Goal: Use online tool/utility: Utilize a website feature to perform a specific function

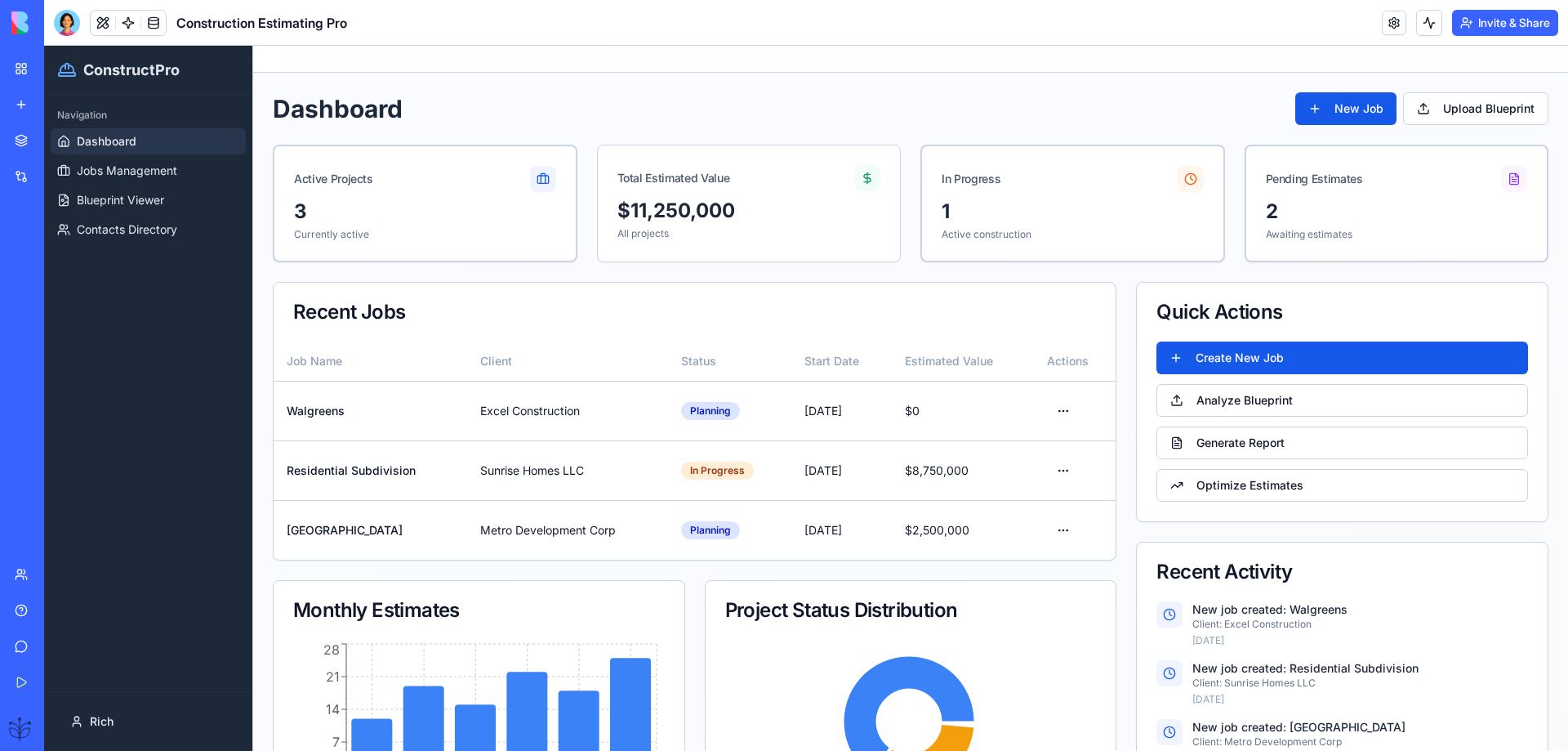
click at [26, 609] on link "Help" at bounding box center [38, 610] width 65 height 33
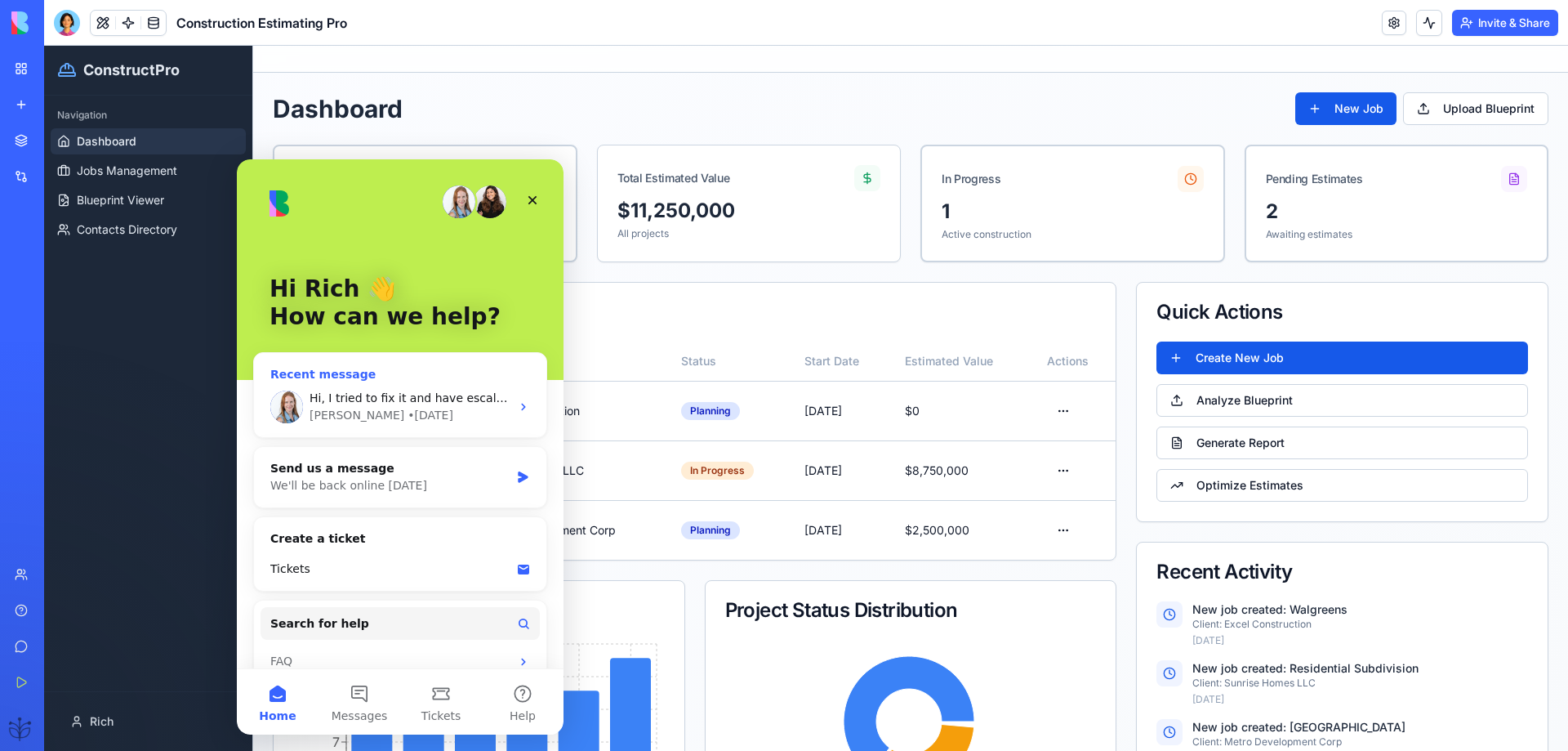
click at [381, 405] on span "Hi, I tried to fix it and have escalated it to one of our developers. I’ll upda…" at bounding box center [684, 398] width 750 height 13
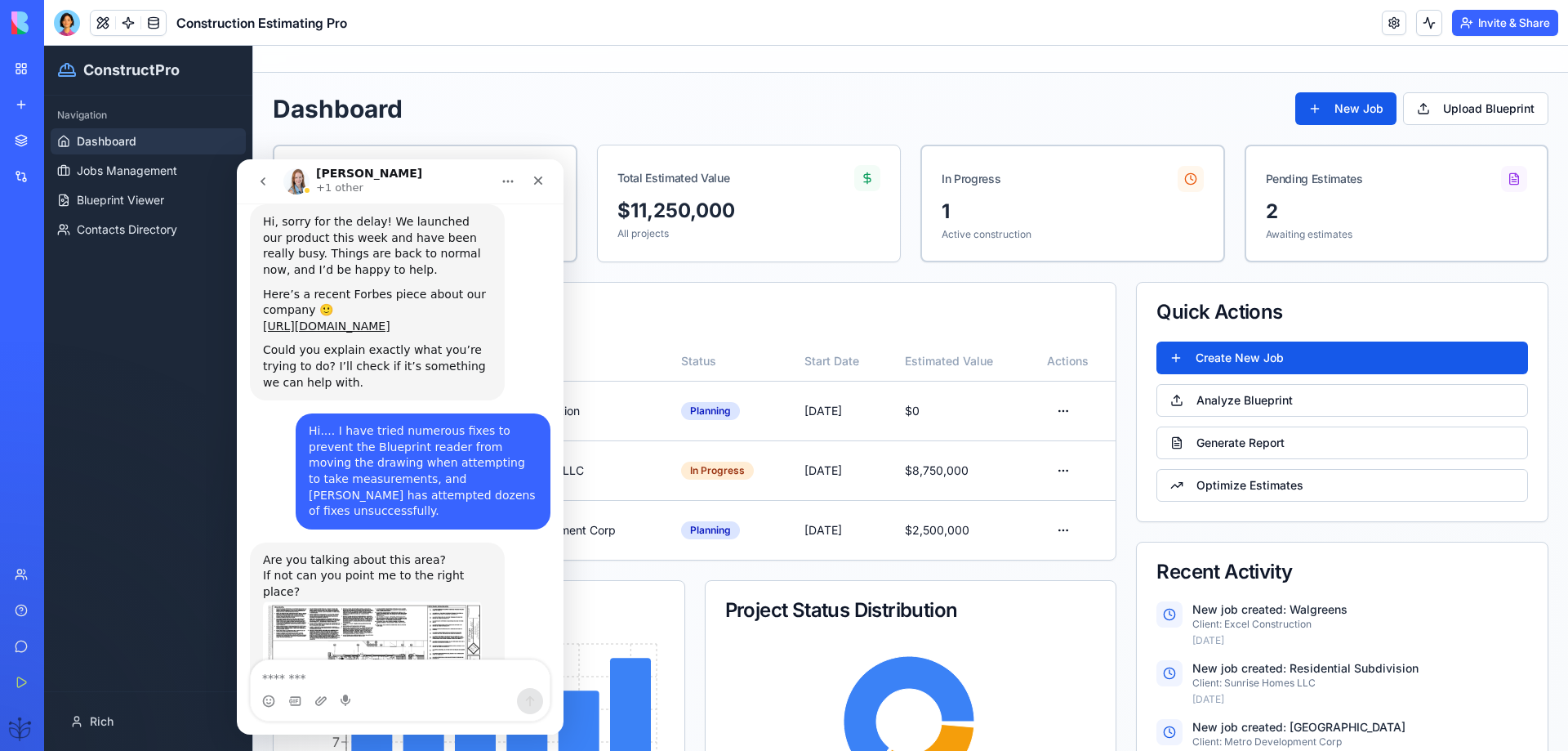
scroll to position [3216, 0]
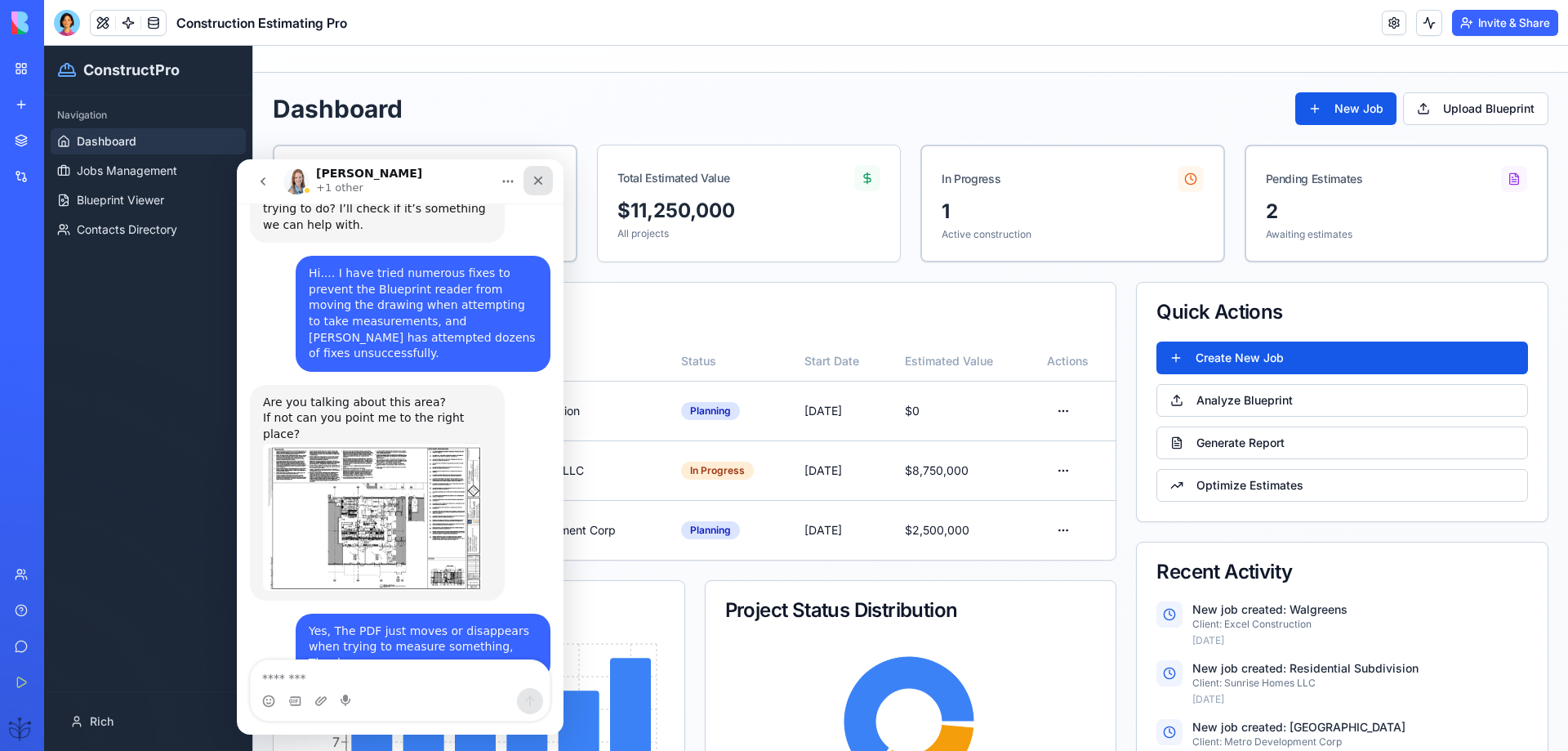
click at [537, 176] on icon "Close" at bounding box center [538, 180] width 13 height 13
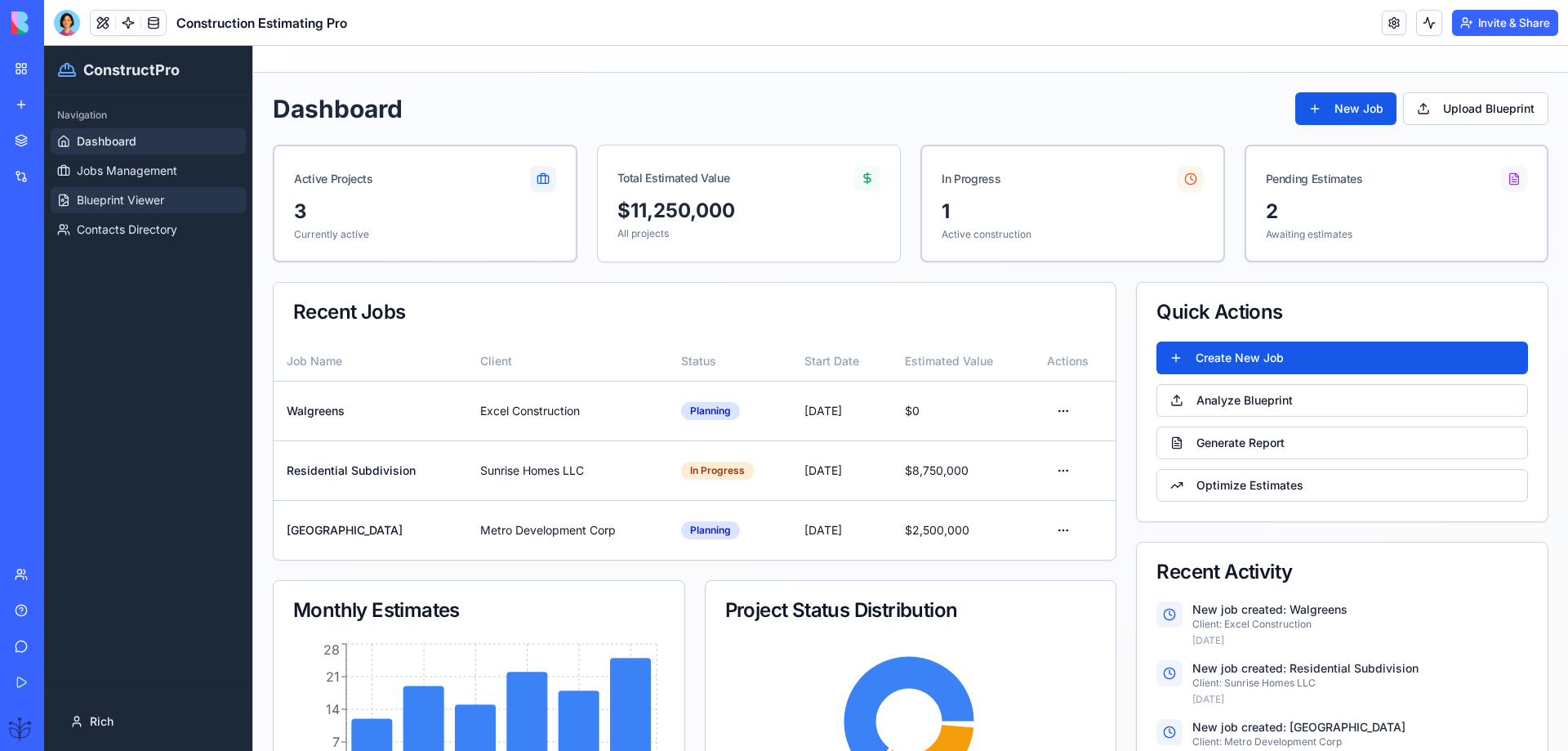
click at [140, 206] on span "Blueprint Viewer" at bounding box center [120, 200] width 87 height 17
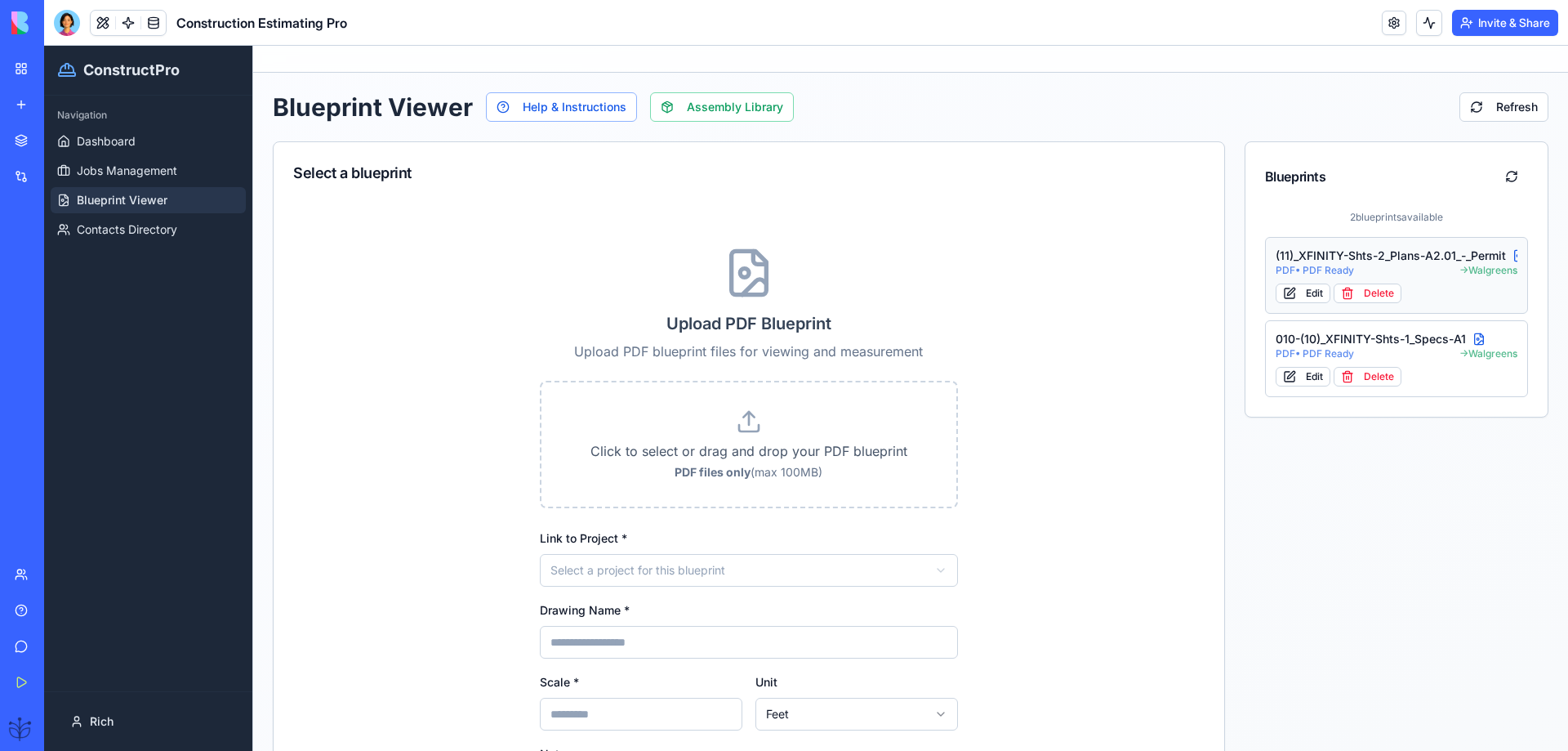
click at [1334, 266] on span "PDF • PDF Ready" at bounding box center [1315, 270] width 78 height 13
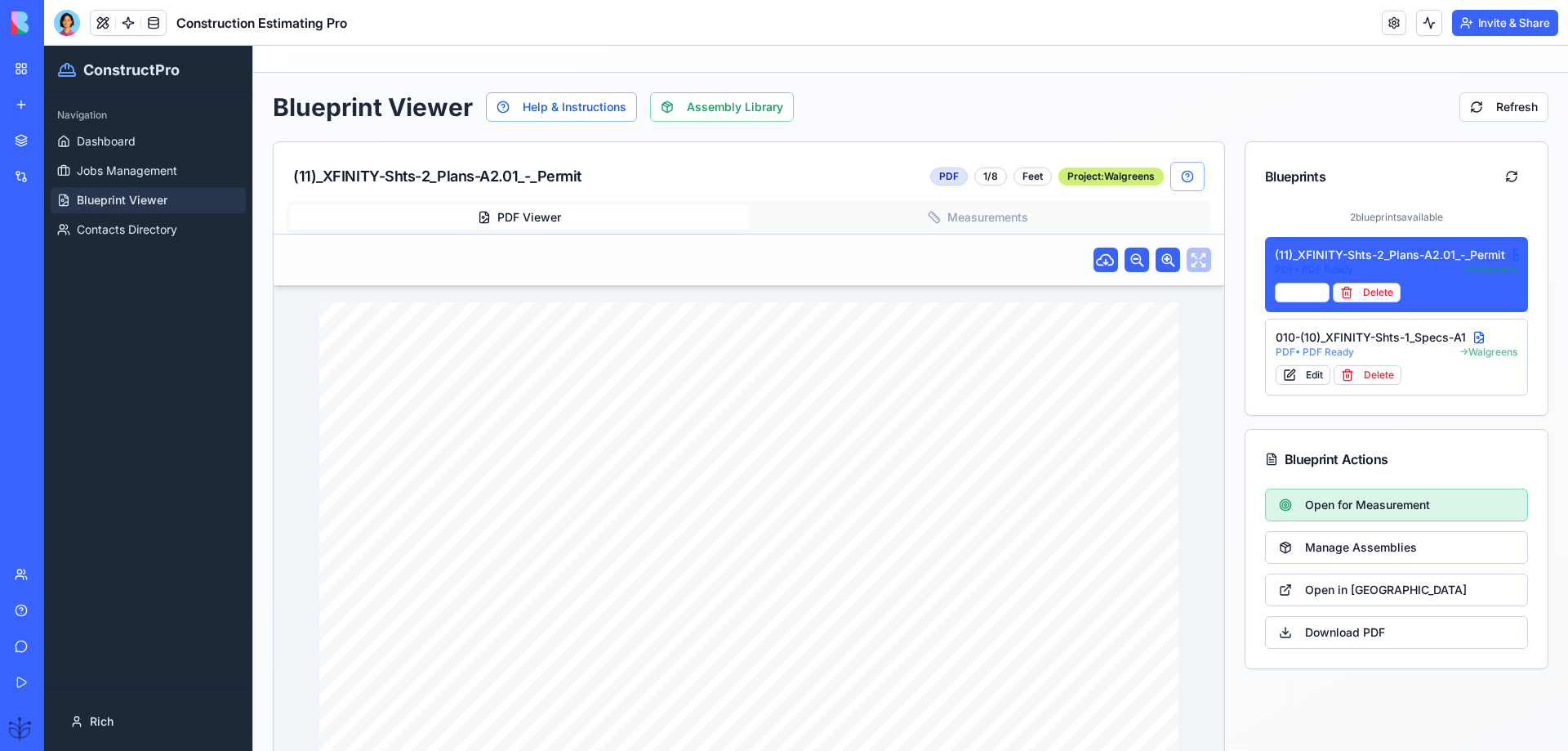
click at [1315, 502] on span "Open for Measurement" at bounding box center [1368, 504] width 125 height 17
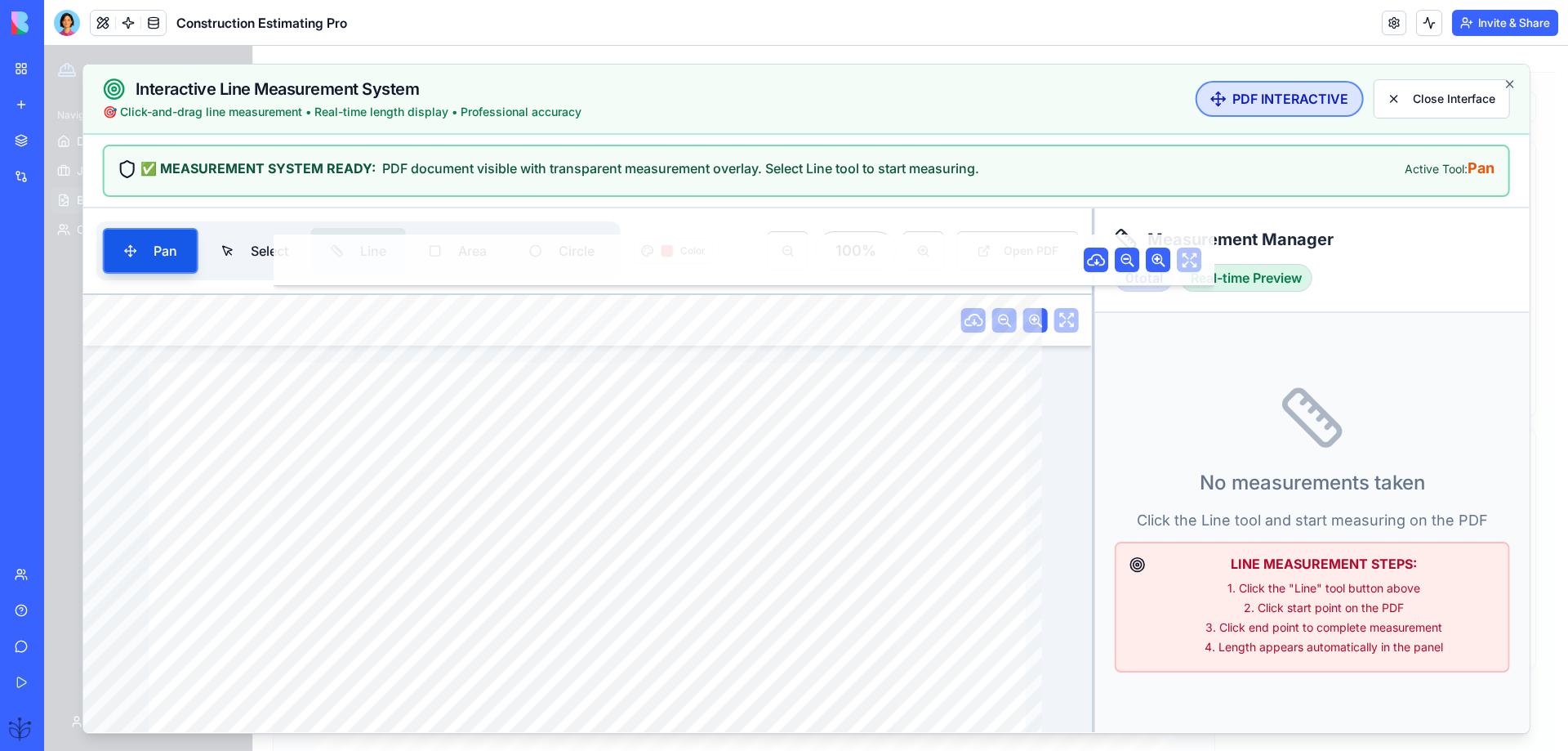
click at [365, 255] on button "Line" at bounding box center [359, 251] width 95 height 46
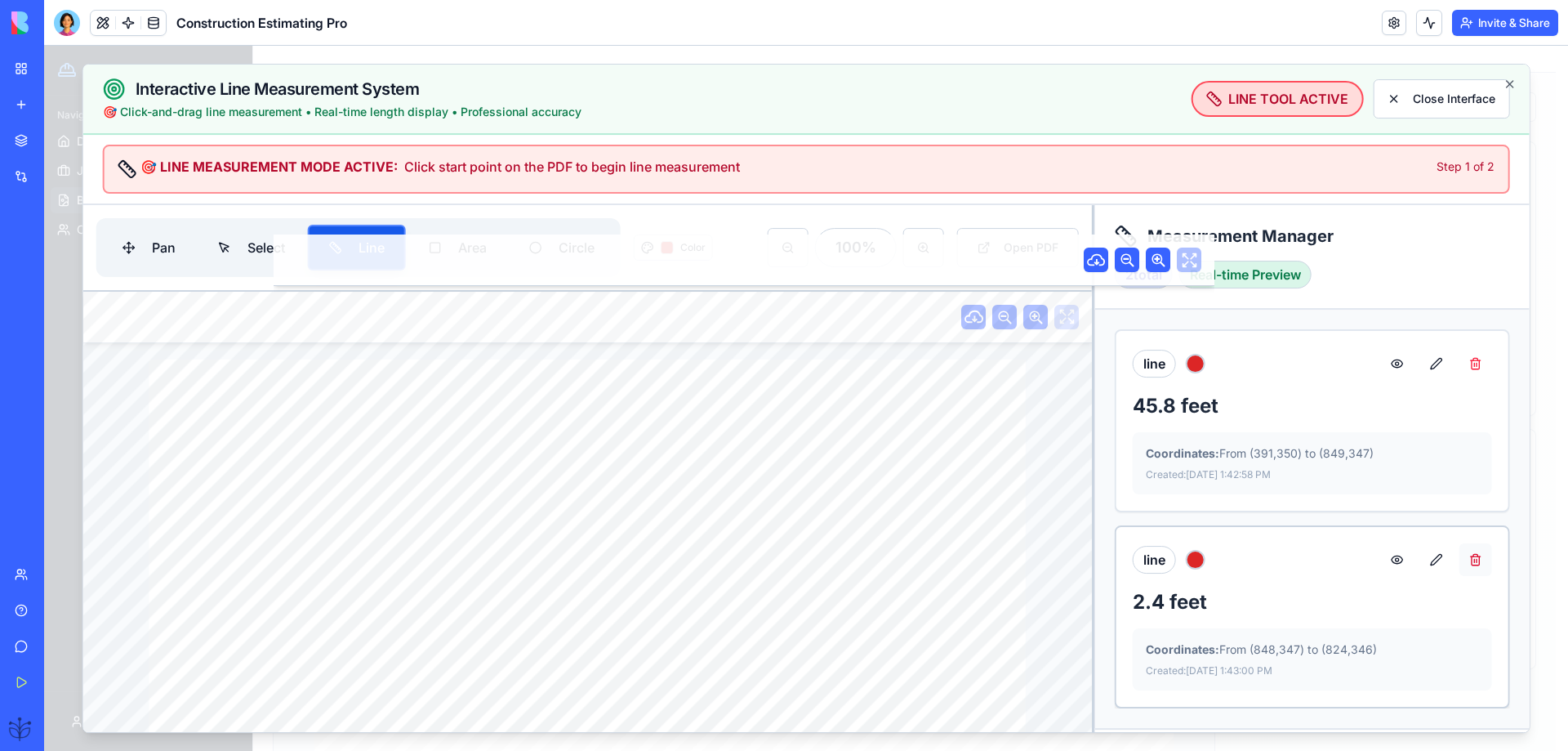
click at [1475, 561] on button at bounding box center [1475, 559] width 33 height 33
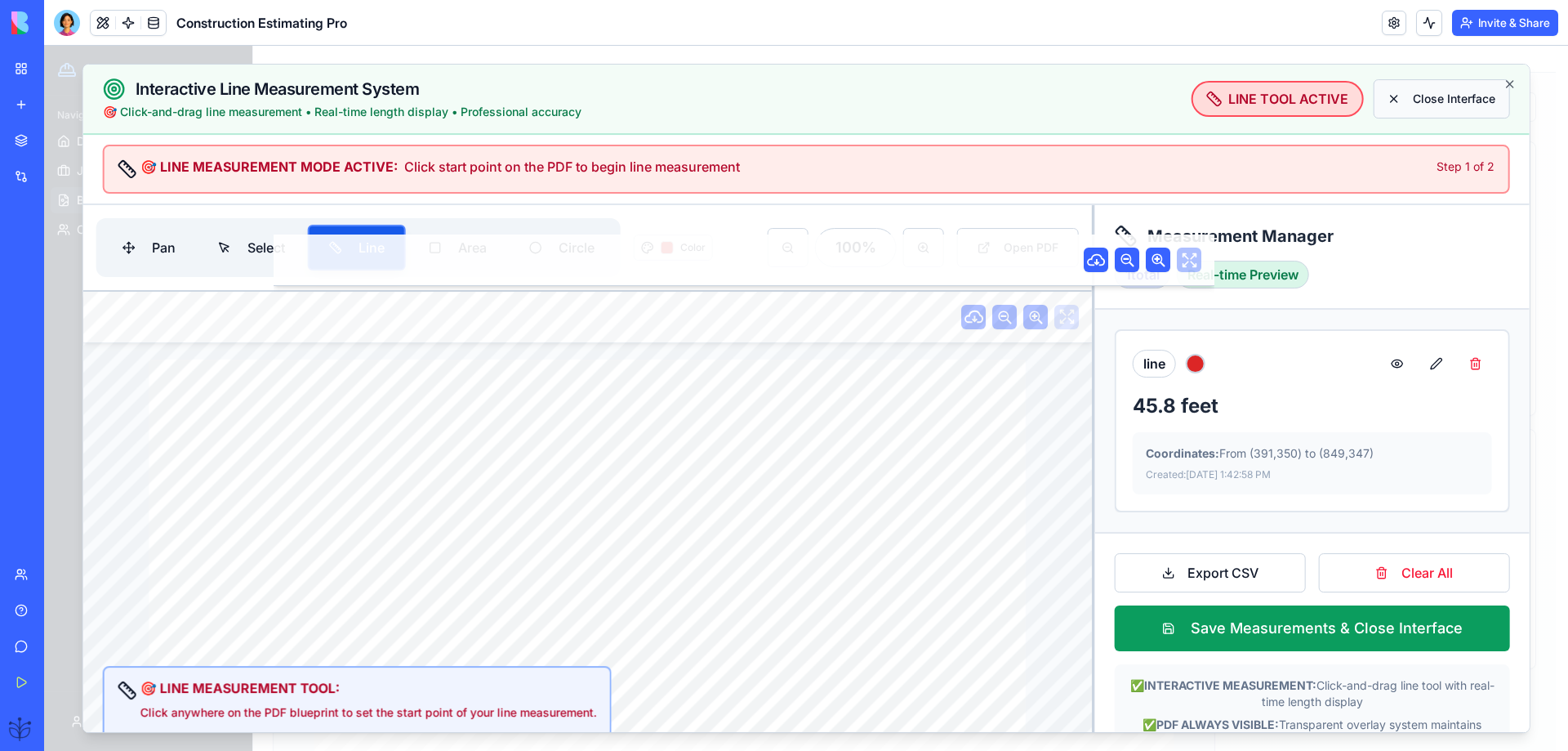
click at [1450, 93] on button "Close Interface" at bounding box center [1441, 99] width 137 height 39
